Goal: Task Accomplishment & Management: Use online tool/utility

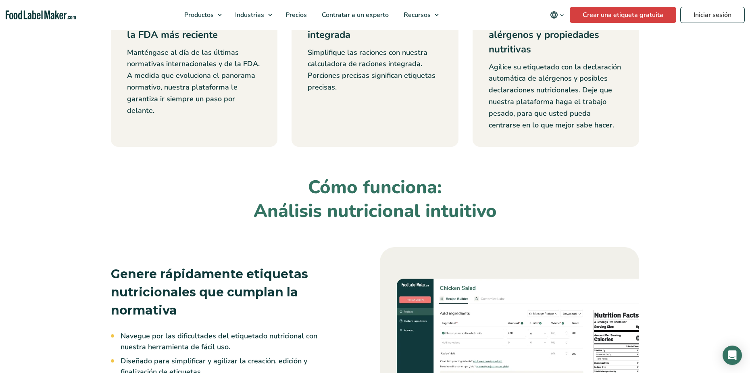
scroll to position [443, 0]
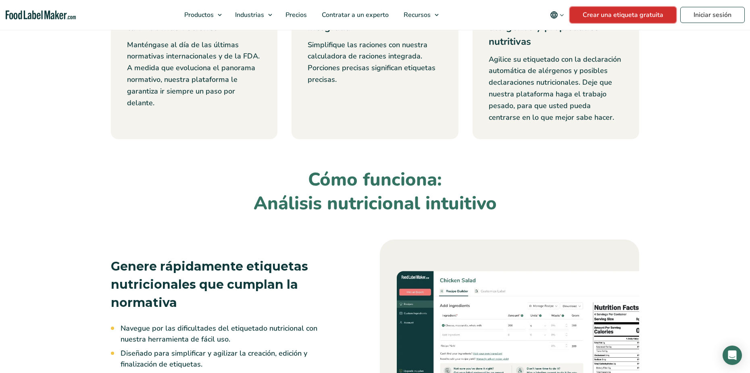
click at [598, 20] on link "Crear una etiqueta gratuita" at bounding box center [623, 15] width 106 height 16
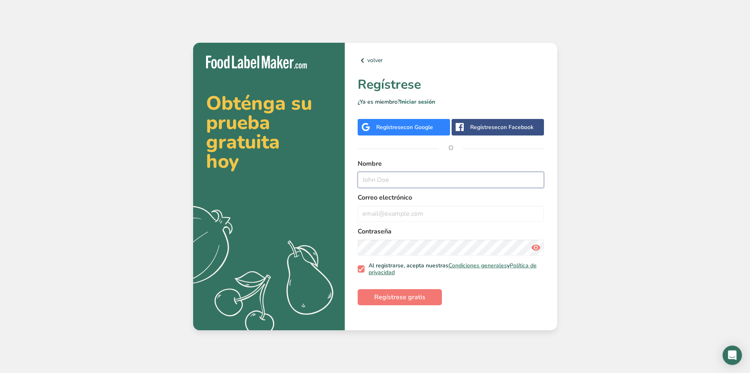
click at [405, 176] on input "text" at bounding box center [451, 180] width 187 height 16
type input "leo"
click at [404, 214] on input "email" at bounding box center [451, 214] width 187 height 16
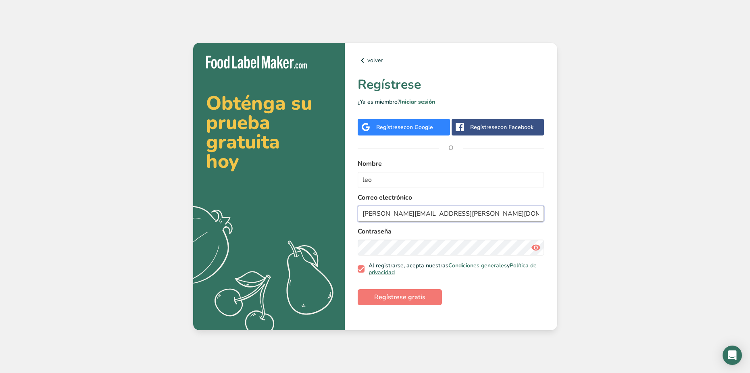
type input "[PERSON_NAME][EMAIL_ADDRESS][PERSON_NAME][DOMAIN_NAME]"
click at [533, 249] on icon at bounding box center [536, 247] width 10 height 15
click at [416, 293] on span "Regístrese gratis" at bounding box center [399, 297] width 51 height 10
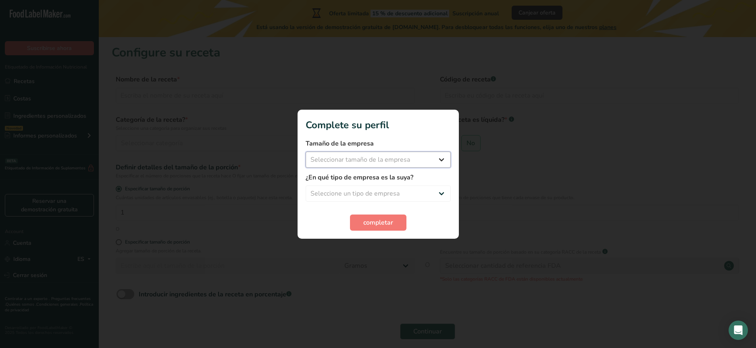
click at [396, 161] on select "Seleccionar tamaño de la empresa Menos de 10 empleados De 10 a 50 empleados De …" at bounding box center [378, 160] width 145 height 16
select select "1"
click at [306, 152] on select "Seleccionar tamaño de la empresa Menos de 10 empleados De 10 a 50 empleados De …" at bounding box center [378, 160] width 145 height 16
click at [401, 198] on select "Seleccione un tipo de empresa Fabricante de alimentos envasados Restaurante y c…" at bounding box center [378, 193] width 145 height 16
select select "1"
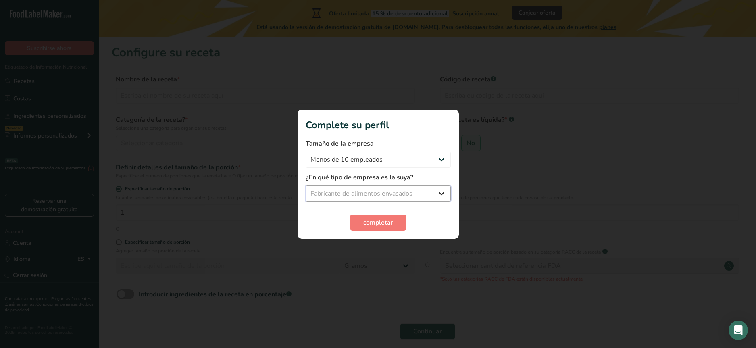
click at [306, 185] on select "Seleccione un tipo de empresa Fabricante de alimentos envasados Restaurante y c…" at bounding box center [378, 193] width 145 height 16
click at [390, 222] on span "completar" at bounding box center [378, 223] width 30 height 10
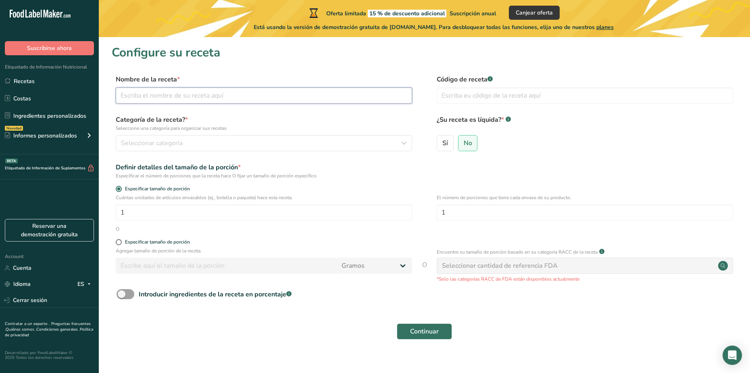
click at [204, 96] on input "text" at bounding box center [264, 95] width 296 height 16
click at [161, 96] on input "text" at bounding box center [264, 95] width 296 height 16
type input "Chamoy"
click at [487, 101] on input "text" at bounding box center [585, 95] width 296 height 16
click at [541, 123] on label "¿Su receta es líquida? * .a-a{fill:#347362;}.b-a{fill:#fff;}" at bounding box center [585, 123] width 296 height 17
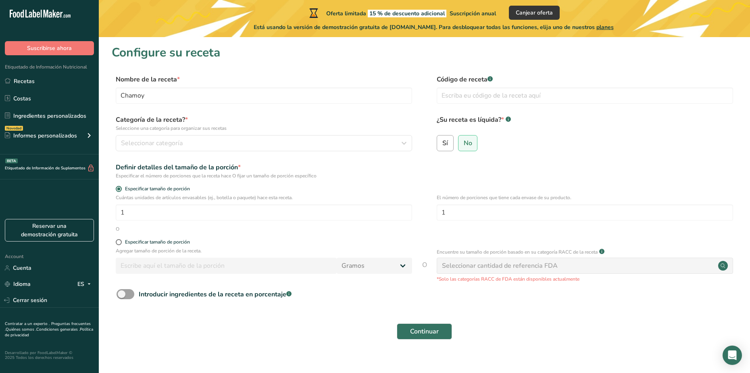
click at [445, 141] on span "Sí" at bounding box center [445, 143] width 6 height 8
click at [442, 141] on input "Sí" at bounding box center [439, 142] width 5 height 5
radio input "true"
radio input "false"
select select "22"
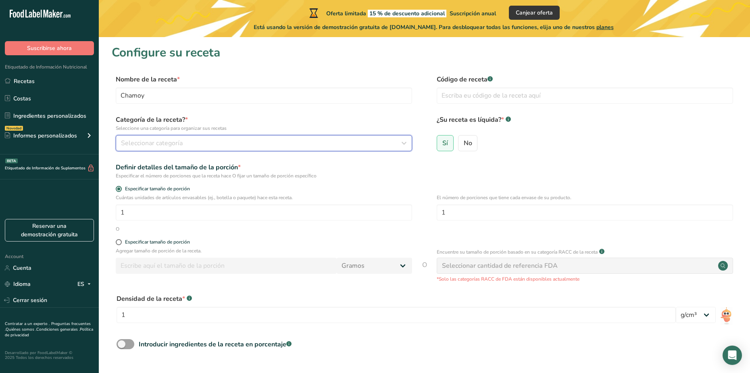
click at [253, 141] on div "Seleccionar categoría" at bounding box center [261, 143] width 281 height 10
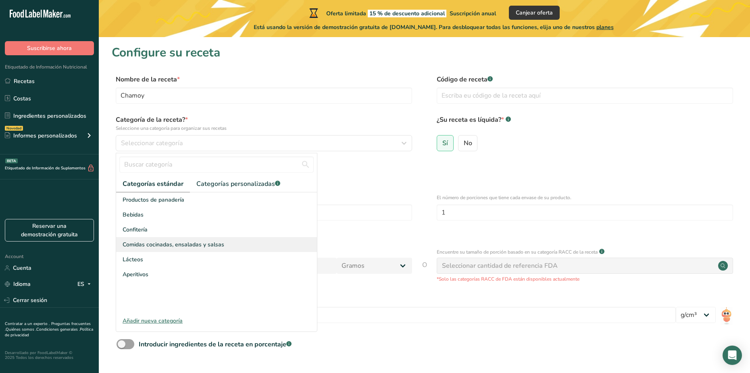
click at [191, 241] on span "Comidas cocinadas, ensaladas y salsas" at bounding box center [174, 244] width 102 height 8
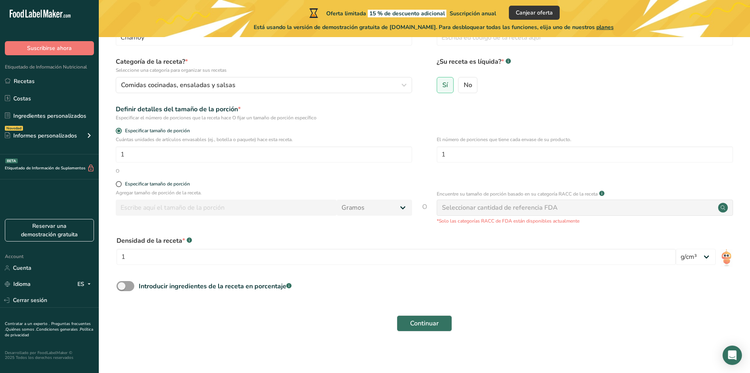
scroll to position [60, 0]
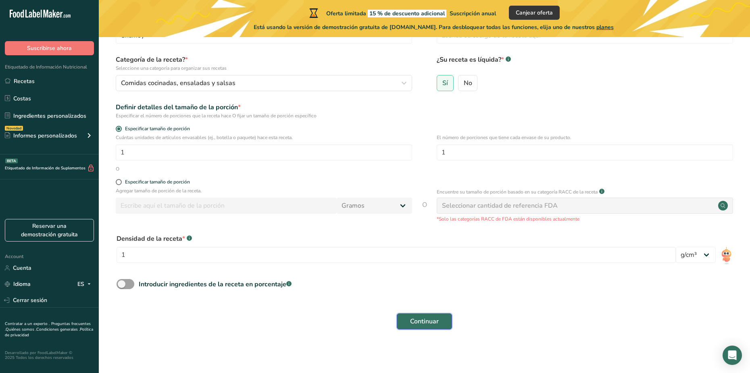
click at [432, 323] on span "Continuar" at bounding box center [424, 321] width 29 height 10
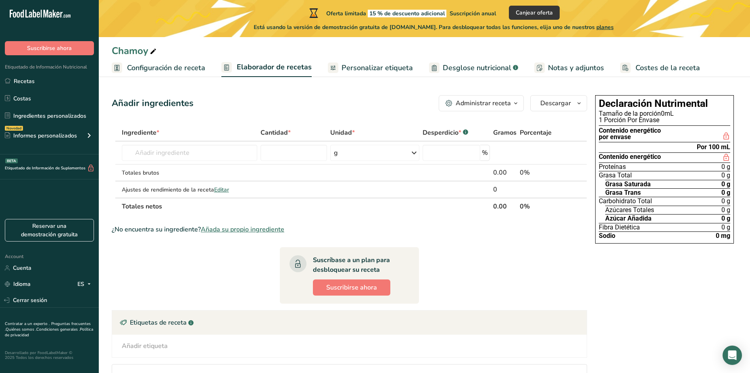
click at [343, 72] on span "Personalizar etiqueta" at bounding box center [376, 67] width 71 height 11
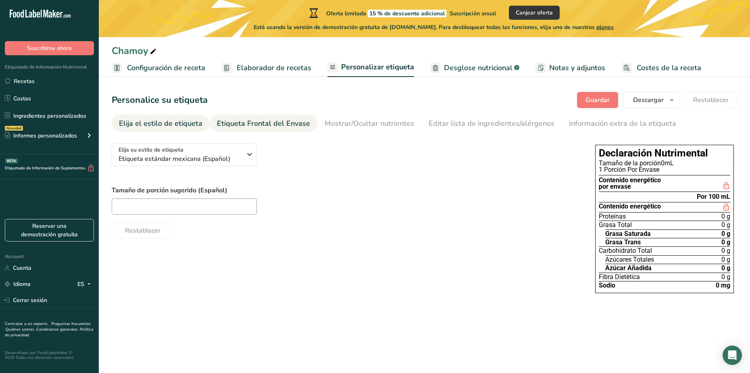
click at [281, 125] on div "Etiqueta Frontal del Envase" at bounding box center [263, 123] width 93 height 11
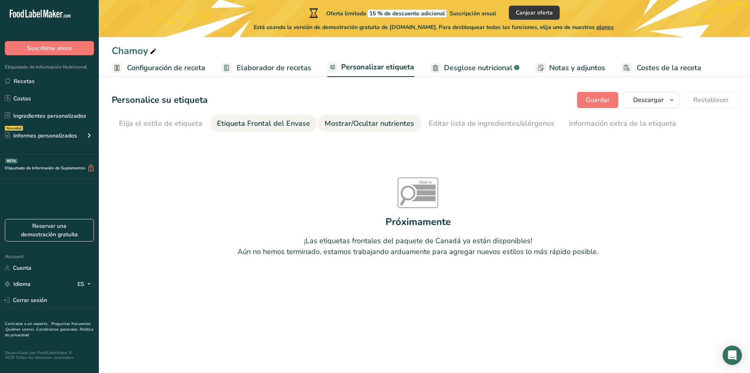
click at [339, 124] on div "Mostrar/Ocultar nutrientes" at bounding box center [368, 123] width 89 height 11
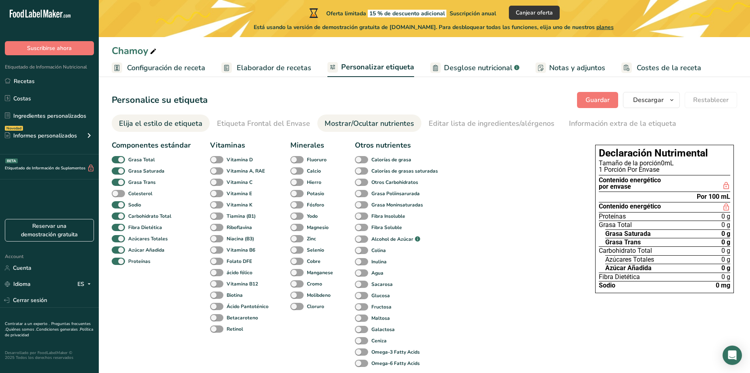
click at [201, 125] on li "Elija el estilo de etiqueta" at bounding box center [161, 122] width 98 height 17
click at [475, 123] on div "Editar lista de ingredientes/alérgenos" at bounding box center [491, 123] width 126 height 11
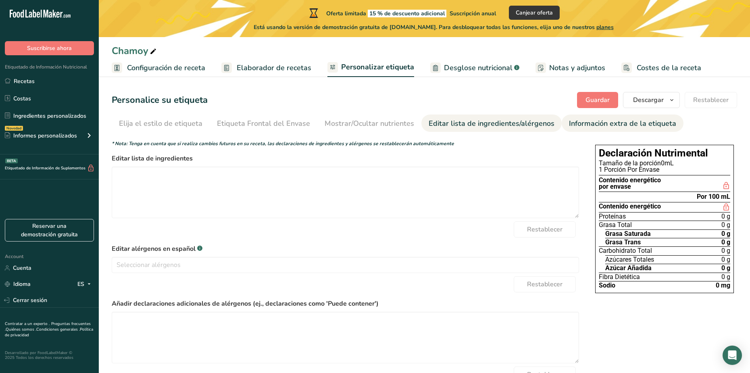
click at [569, 122] on div "Información extra de la etiqueta" at bounding box center [622, 123] width 107 height 11
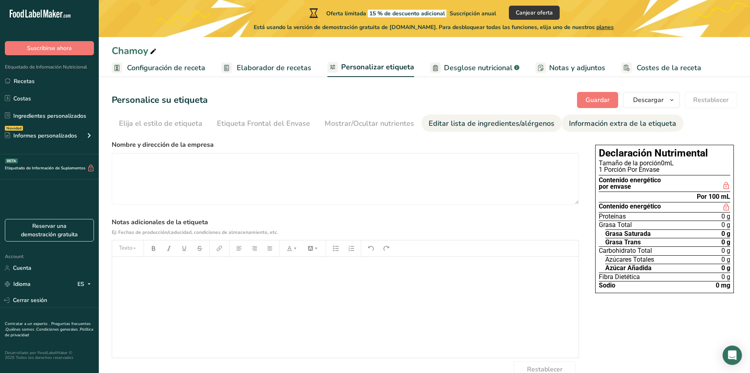
click at [525, 123] on div "Editar lista de ingredientes/alérgenos" at bounding box center [491, 123] width 126 height 11
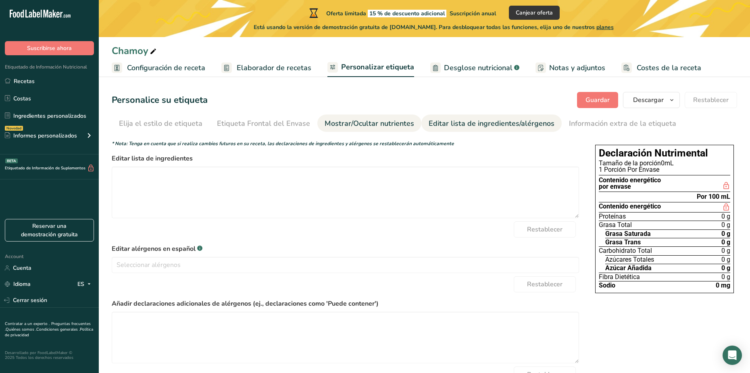
click at [403, 126] on div "Mostrar/Ocultar nutrientes" at bounding box center [368, 123] width 89 height 11
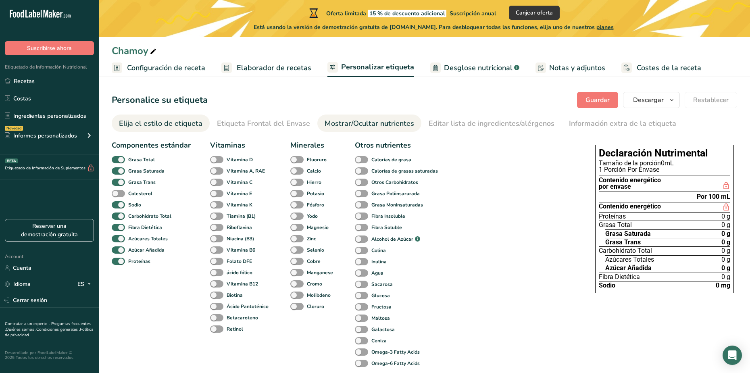
click at [189, 121] on div "Elija el estilo de etiqueta" at bounding box center [160, 123] width 83 height 11
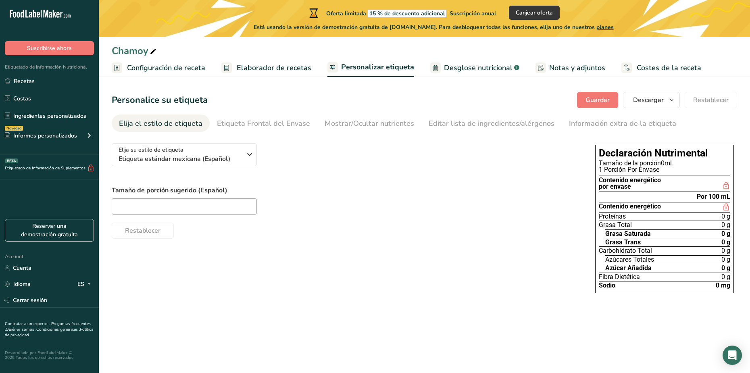
click at [189, 72] on span "Configuración de receta" at bounding box center [166, 67] width 78 height 11
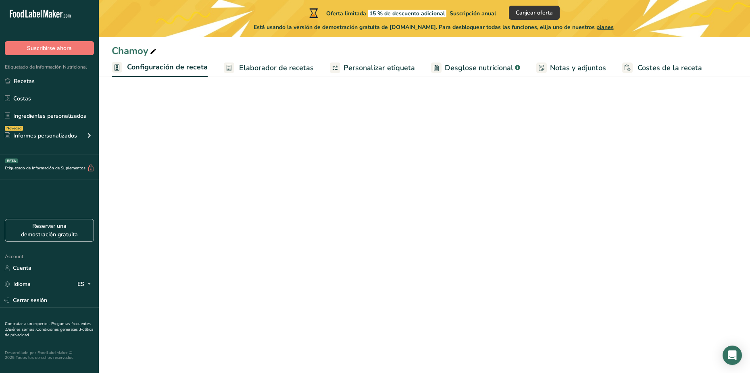
select select "22"
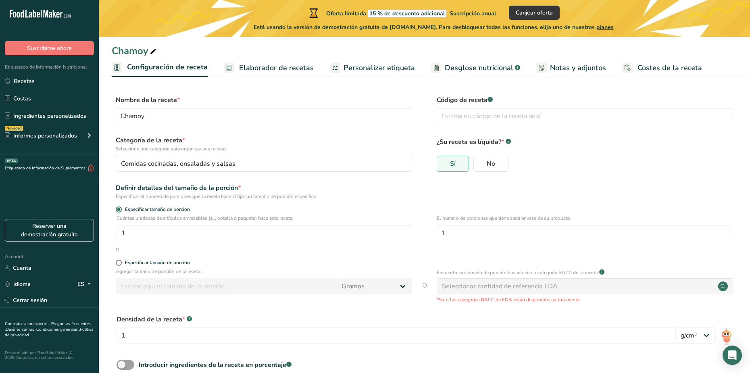
click at [250, 68] on span "Elaborador de recetas" at bounding box center [276, 67] width 75 height 11
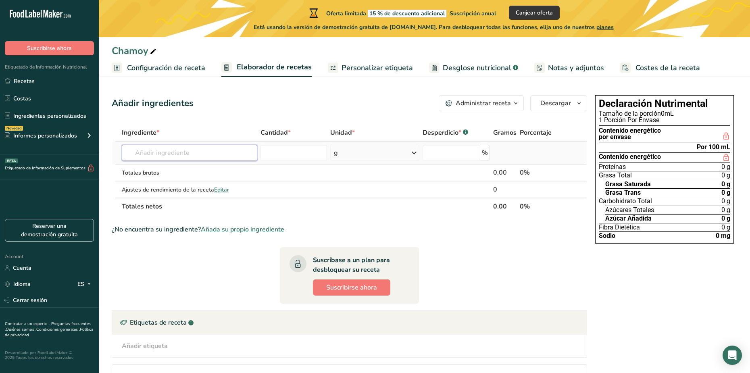
click at [221, 151] on input "text" at bounding box center [189, 153] width 135 height 16
type input "h"
click at [467, 70] on span "Desglose nutricional" at bounding box center [477, 67] width 69 height 11
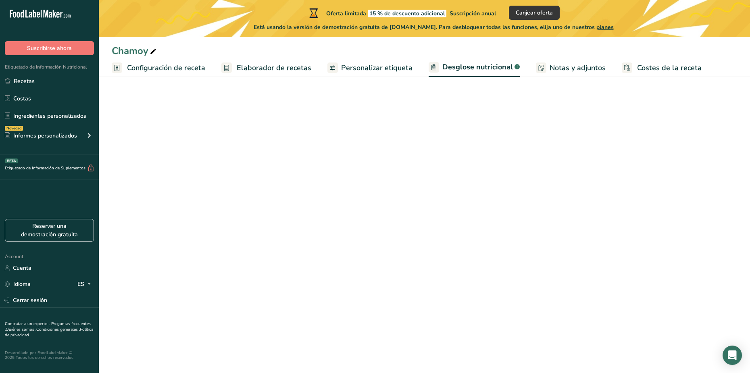
select select "Calories"
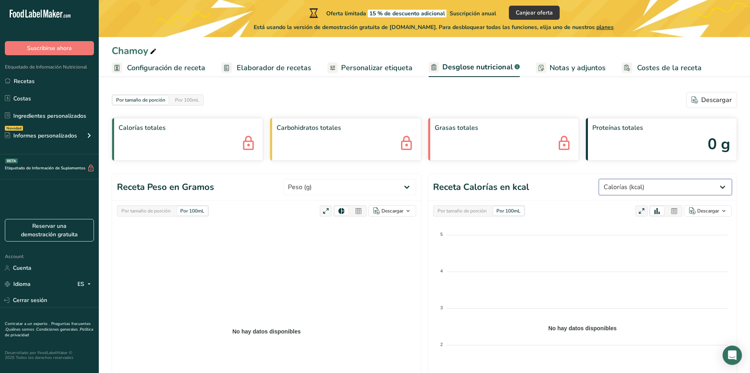
click at [645, 184] on select "Peso (g) Calorías (kcal) Energía KJ (kj) Grasa Total (g) Grasa Saturada (g) Gra…" at bounding box center [665, 187] width 133 height 16
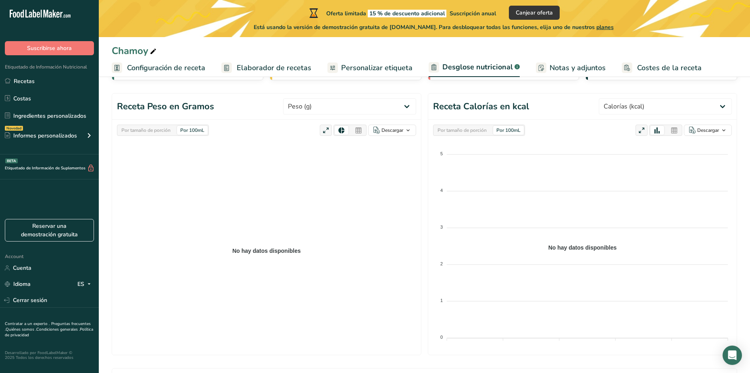
click at [247, 212] on foreignobject at bounding box center [266, 247] width 299 height 202
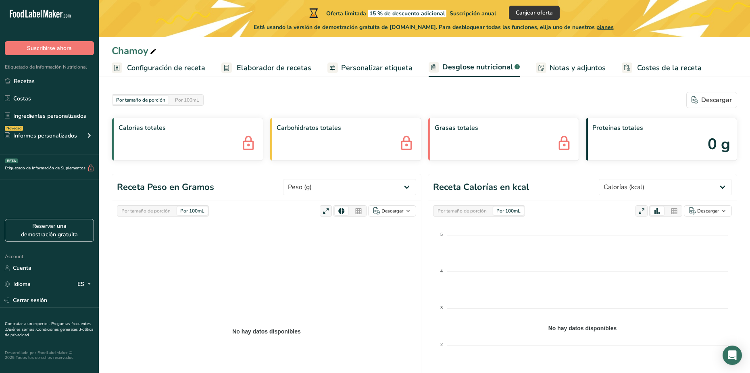
click at [263, 71] on span "Elaborador de recetas" at bounding box center [274, 67] width 75 height 11
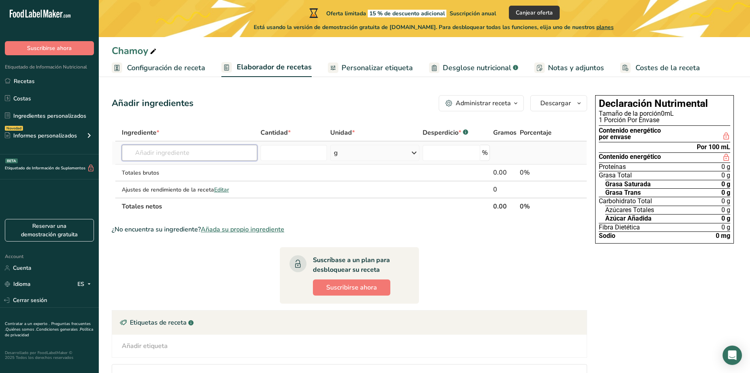
click at [180, 152] on input "text" at bounding box center [189, 153] width 135 height 16
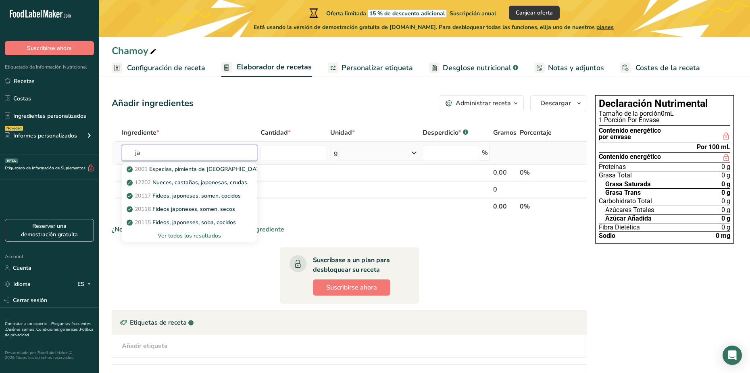
type input "j"
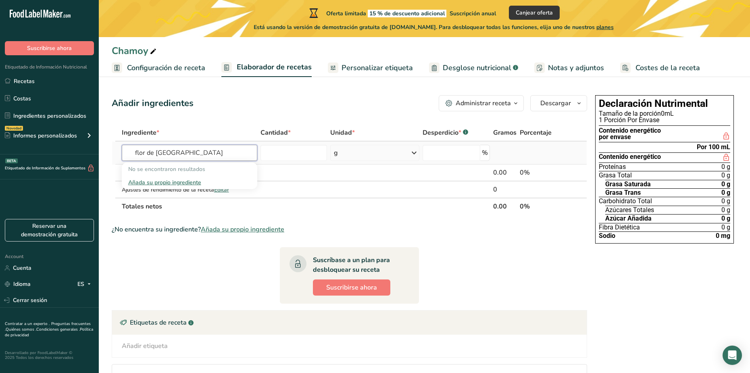
type input "flor de [GEOGRAPHIC_DATA]"
click at [178, 181] on div "Añada su propio ingrediente" at bounding box center [189, 182] width 123 height 8
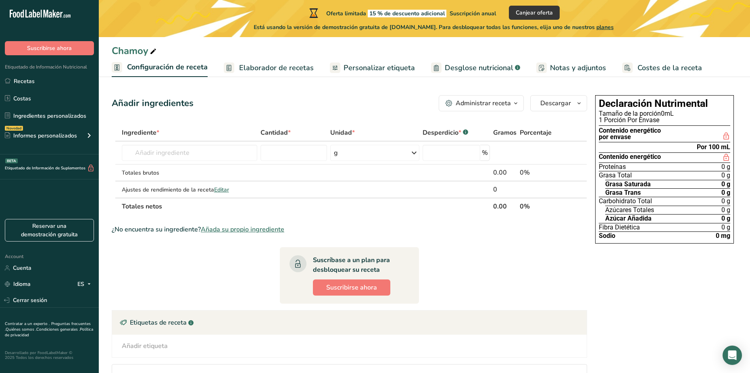
select select "22"
